Goal: Task Accomplishment & Management: Complete application form

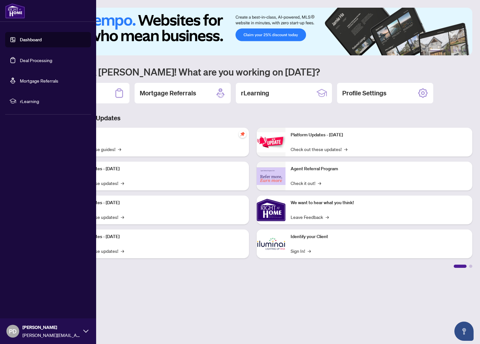
click at [28, 59] on link "Deal Processing" at bounding box center [36, 60] width 32 height 6
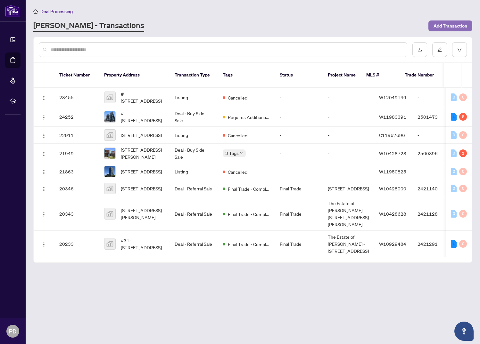
click at [447, 27] on span "Add Transaction" at bounding box center [450, 26] width 34 height 10
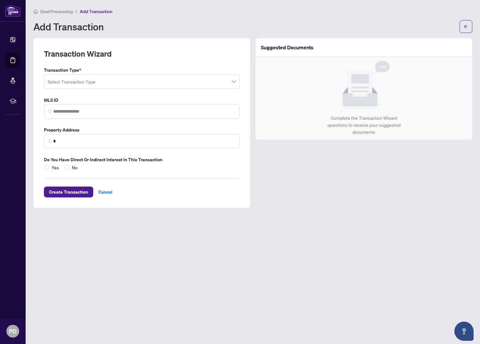
click at [194, 82] on input "search" at bounding box center [139, 83] width 182 height 14
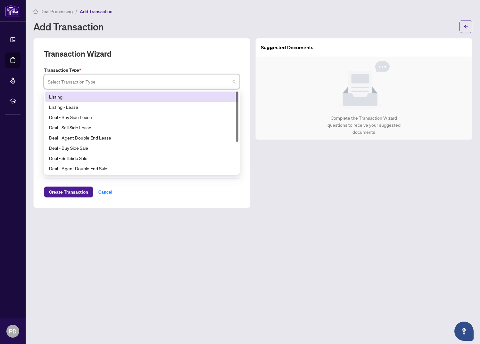
click at [87, 96] on div "Listing" at bounding box center [141, 96] width 185 height 7
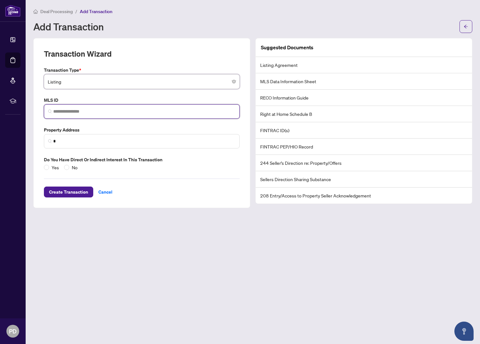
click at [91, 112] on input "search" at bounding box center [144, 111] width 182 height 7
click at [97, 96] on div "Transaction Type * Listing 13 14 Listing Listing - Lease Deal - Buy Side Lease …" at bounding box center [141, 119] width 201 height 104
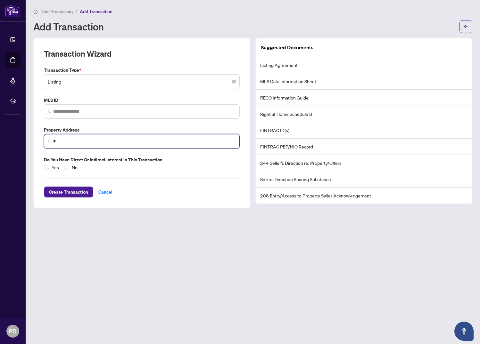
click at [96, 143] on input "*" at bounding box center [144, 141] width 182 height 7
click at [123, 81] on span "Listing" at bounding box center [142, 82] width 188 height 12
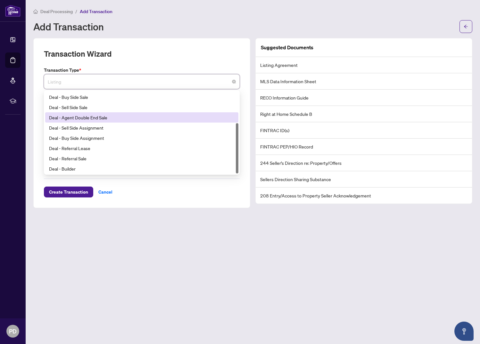
scroll to position [51, 0]
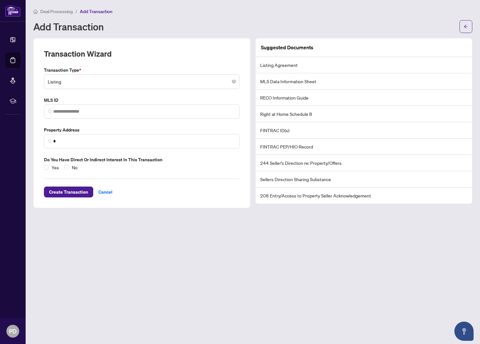
click at [131, 240] on main "Deal Processing / Add Transaction Add Transaction Transaction Wizard Transactio…" at bounding box center [253, 172] width 454 height 344
